Goal: Book appointment/travel/reservation

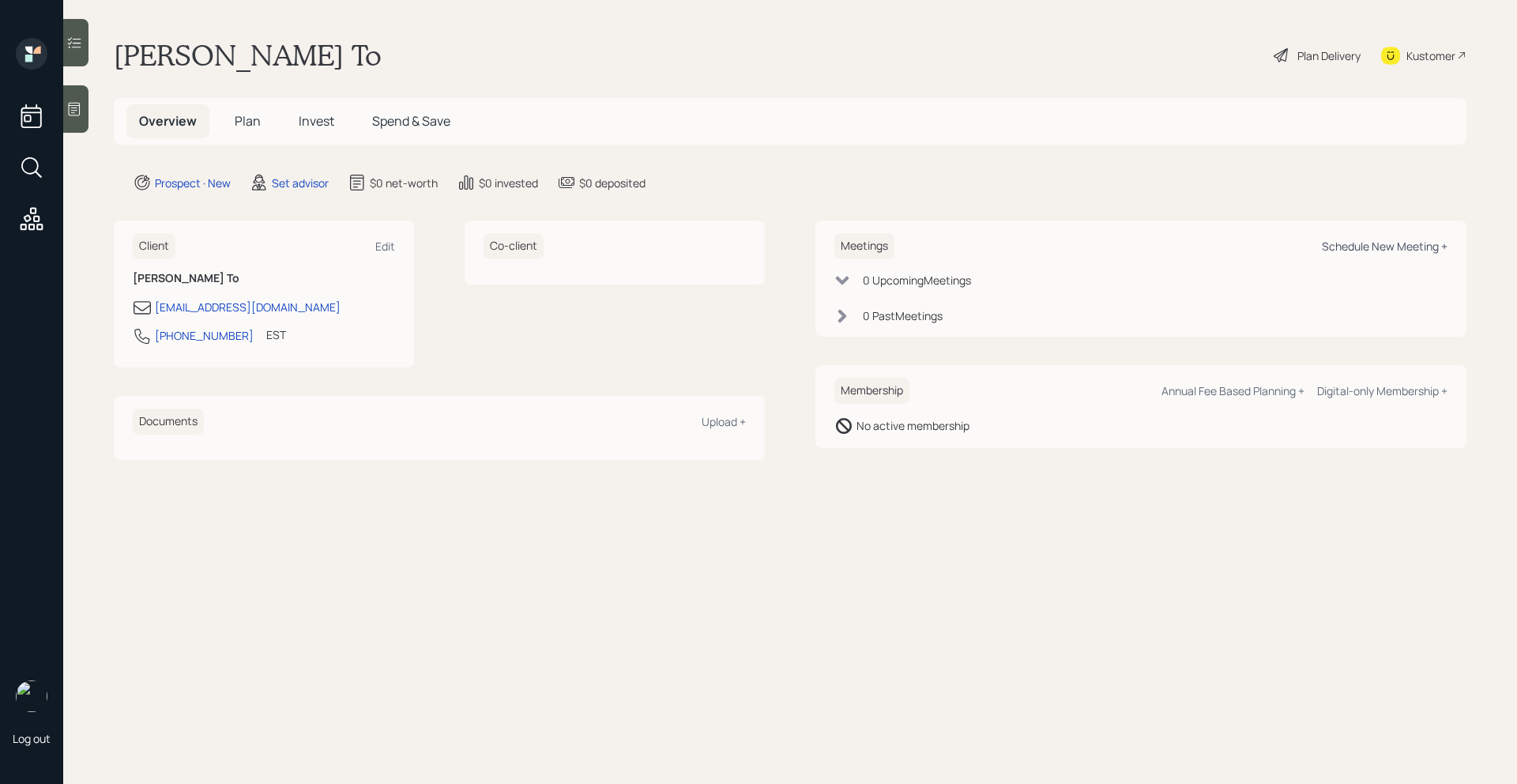
click at [1403, 247] on div "Schedule New Meeting +" at bounding box center [1384, 246] width 126 height 15
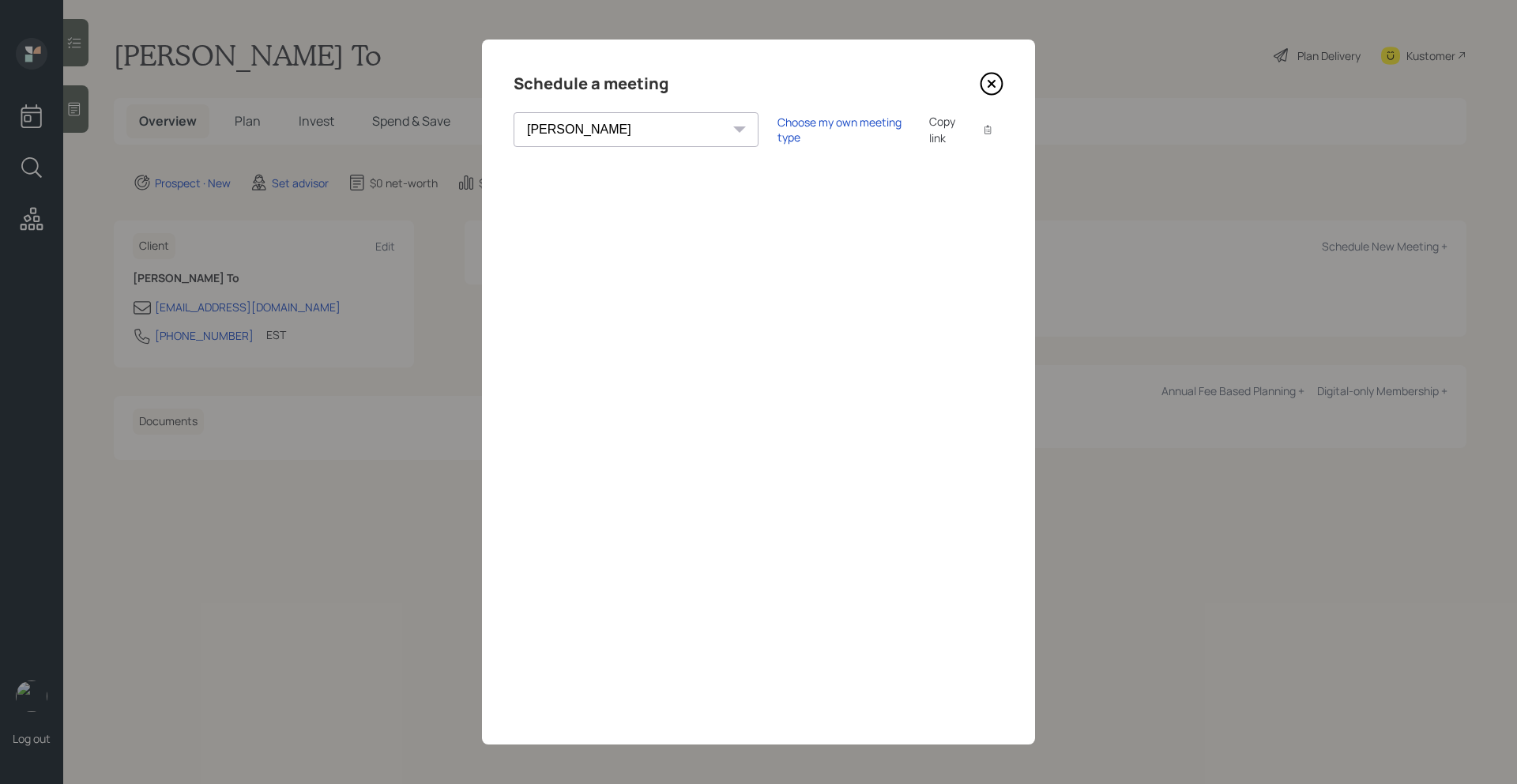
click at [631, 139] on select "[PERSON_NAME] [PERSON_NAME] [PERSON_NAME] [PERSON_NAME] [PERSON_NAME] [PERSON_N…" at bounding box center [635, 130] width 245 height 35
select select "205a2f49-d305-4782-8e90-e36bafbe5565"
click at [513, 112] on select "[PERSON_NAME] [PERSON_NAME] [PERSON_NAME] [PERSON_NAME] [PERSON_NAME] [PERSON_N…" at bounding box center [635, 130] width 245 height 35
click at [777, 128] on div "Choose my own meeting type" at bounding box center [843, 129] width 133 height 30
click at [1010, 531] on div "Schedule a meeting [PERSON_NAME] [PERSON_NAME] [PERSON_NAME] [PERSON_NAME] [PER…" at bounding box center [758, 392] width 553 height 705
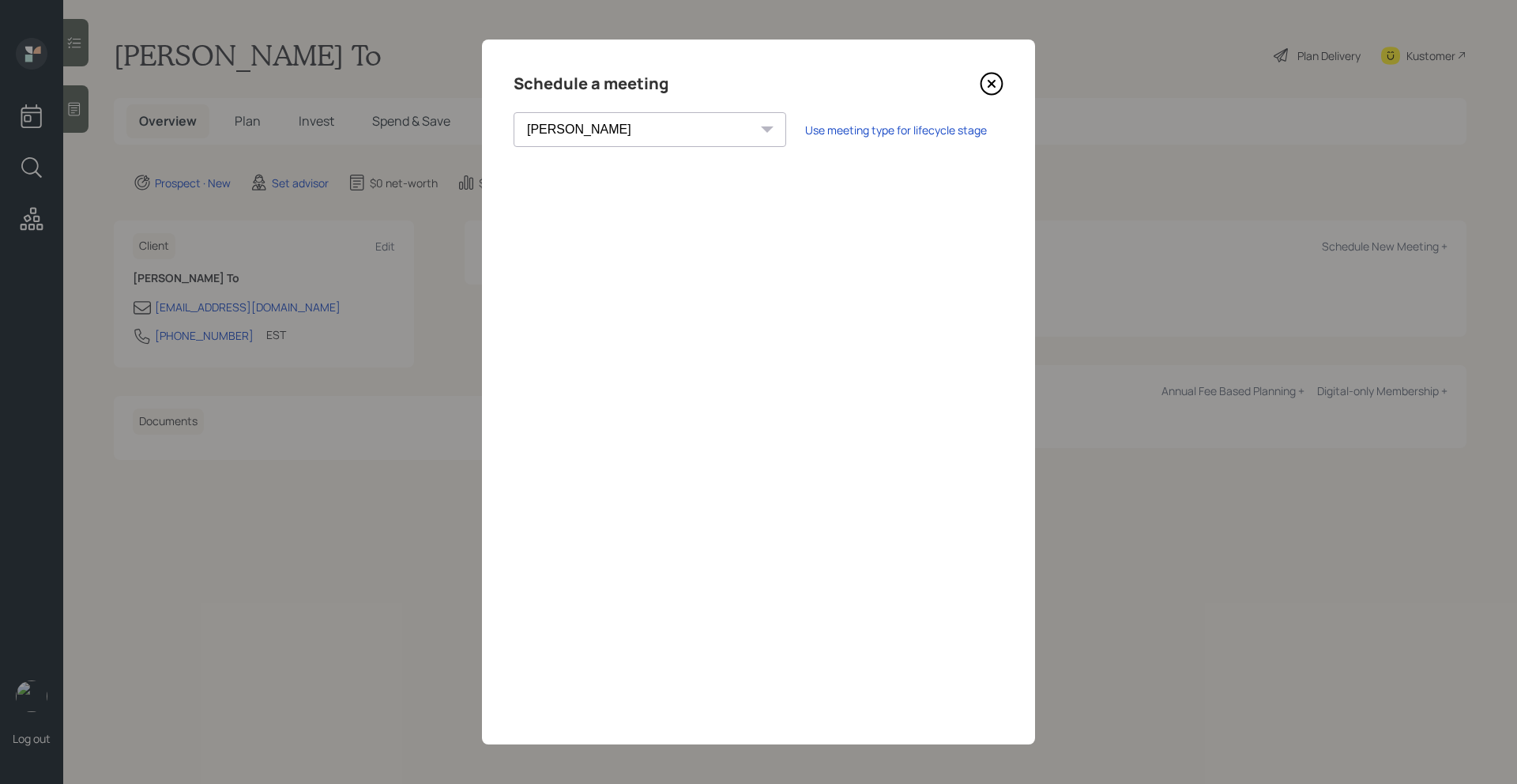
click at [986, 86] on icon at bounding box center [991, 83] width 23 height 23
